Goal: Information Seeking & Learning: Learn about a topic

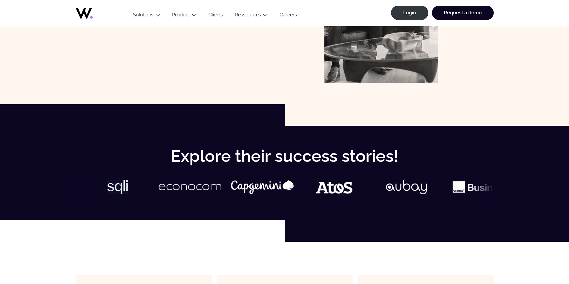
click at [220, 12] on link "Clients" at bounding box center [215, 16] width 27 height 8
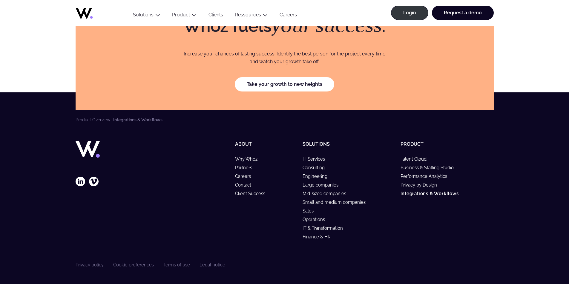
scroll to position [1673, 0]
click at [125, 284] on div "Privacy policy Cookie preferences Terms of use Legal notice" at bounding box center [285, 269] width 418 height 29
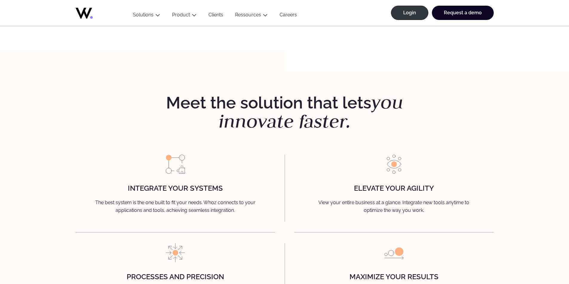
scroll to position [688, 0]
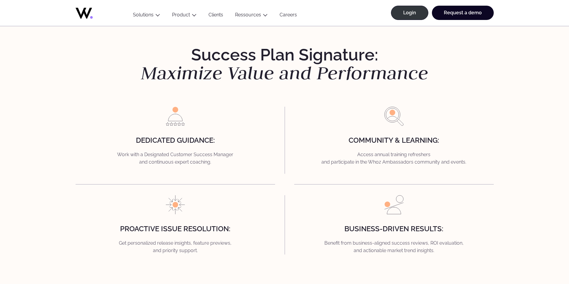
scroll to position [1104, 0]
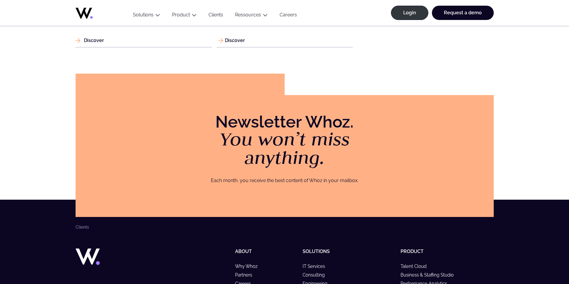
scroll to position [913, 0]
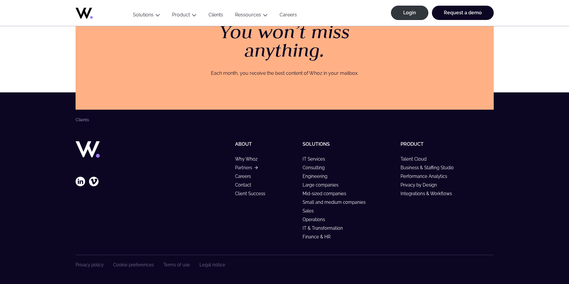
click at [243, 167] on link "Partners" at bounding box center [246, 167] width 22 height 5
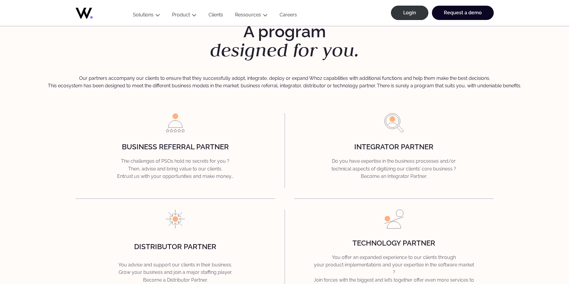
scroll to position [776, 0]
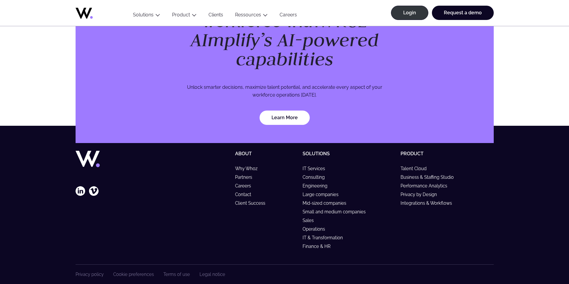
scroll to position [1729, 0]
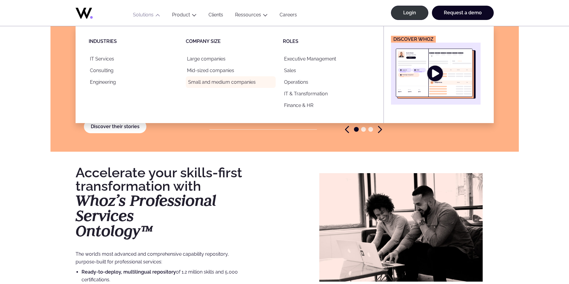
click at [212, 80] on link "Small and medium companies" at bounding box center [231, 82] width 90 height 12
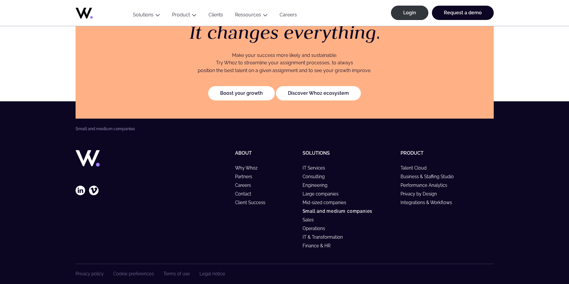
scroll to position [1227, 0]
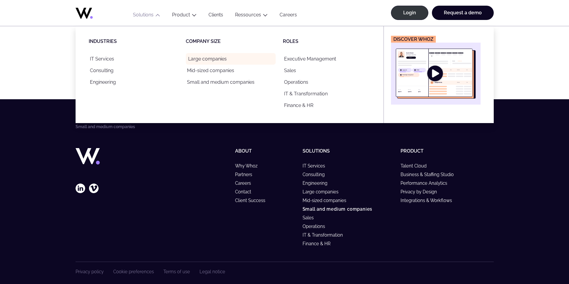
click at [204, 58] on link "Large companies" at bounding box center [231, 59] width 90 height 12
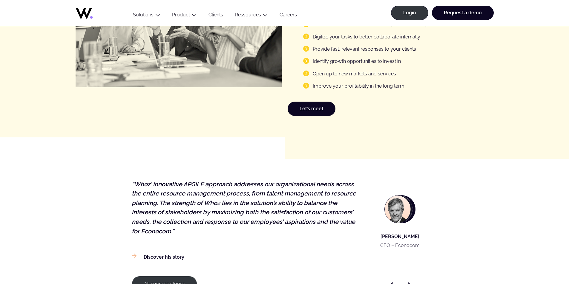
scroll to position [895, 0]
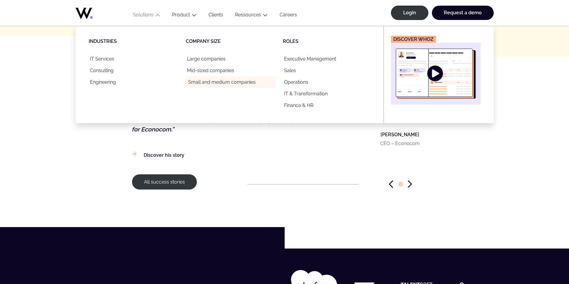
click at [209, 84] on link "Small and medium companies" at bounding box center [231, 82] width 90 height 12
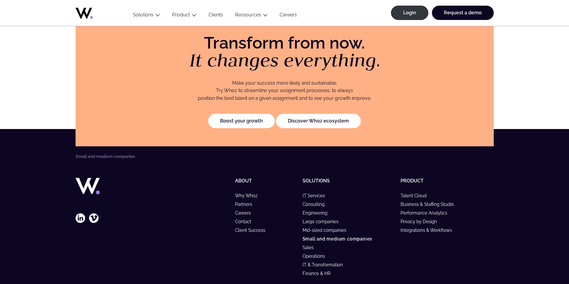
scroll to position [1138, 0]
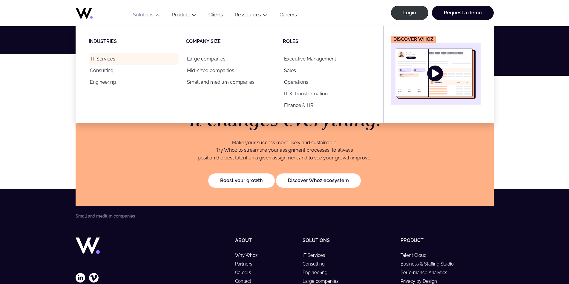
click at [103, 61] on link "IT Services" at bounding box center [134, 59] width 90 height 12
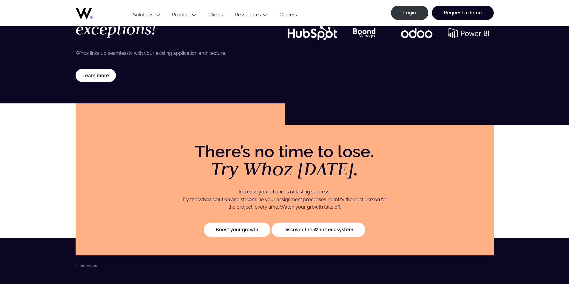
scroll to position [1313, 0]
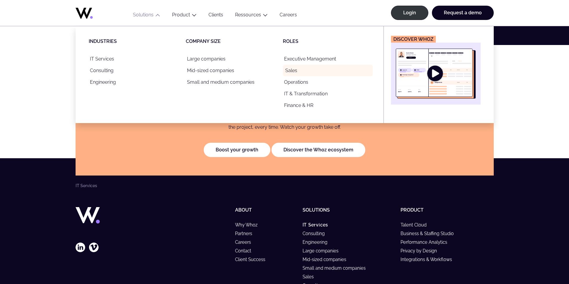
click at [298, 75] on link "Sales" at bounding box center [328, 71] width 90 height 12
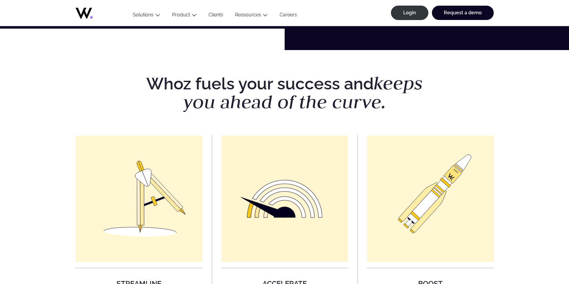
scroll to position [388, 0]
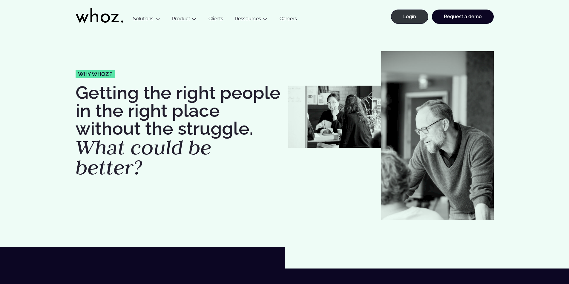
click at [106, 13] on icon at bounding box center [100, 15] width 48 height 14
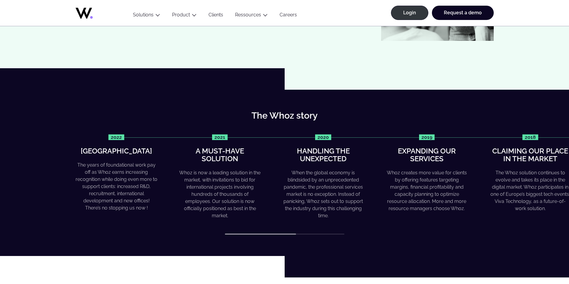
drag, startPoint x: 272, startPoint y: 232, endPoint x: 278, endPoint y: 233, distance: 6.3
click at [276, 233] on div "2022 Greater heights The years of foundational work pay off as Whoz earns incre…" at bounding box center [285, 185] width 418 height 101
click at [555, 246] on html at bounding box center [544, 260] width 31 height 31
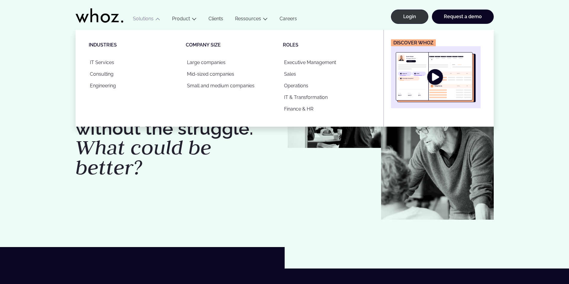
click at [150, 16] on button "Solutions" at bounding box center [146, 20] width 39 height 8
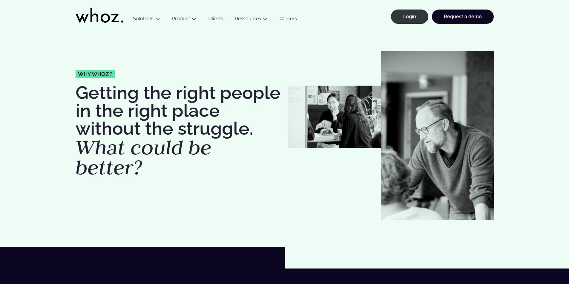
click at [109, 18] on icon at bounding box center [105, 17] width 9 height 9
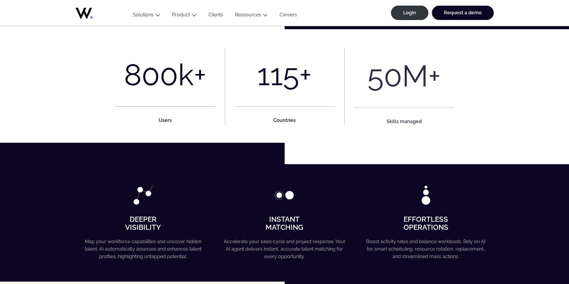
scroll to position [269, 0]
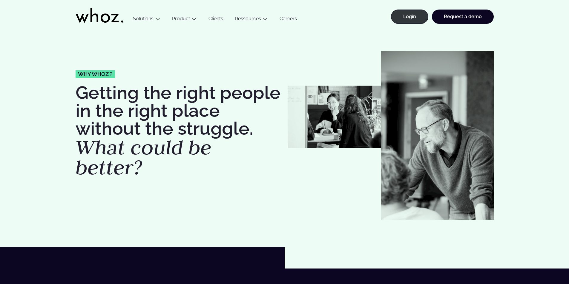
click at [219, 20] on link "Clients" at bounding box center [215, 20] width 27 height 8
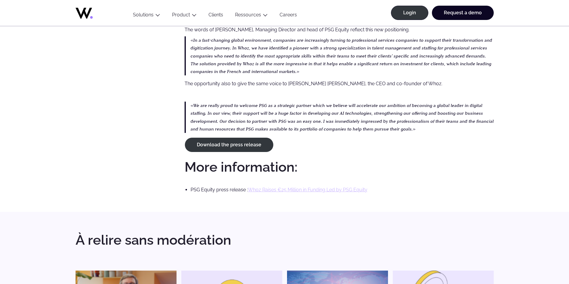
scroll to position [836, 0]
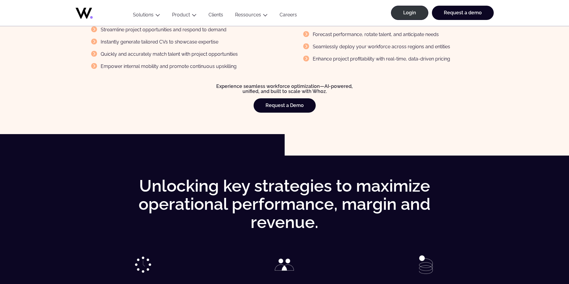
scroll to position [836, 0]
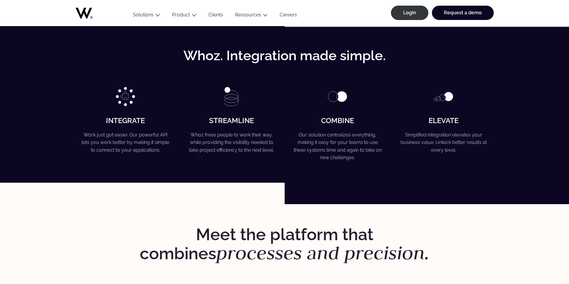
scroll to position [1166, 0]
